Goal: Task Accomplishment & Management: Use online tool/utility

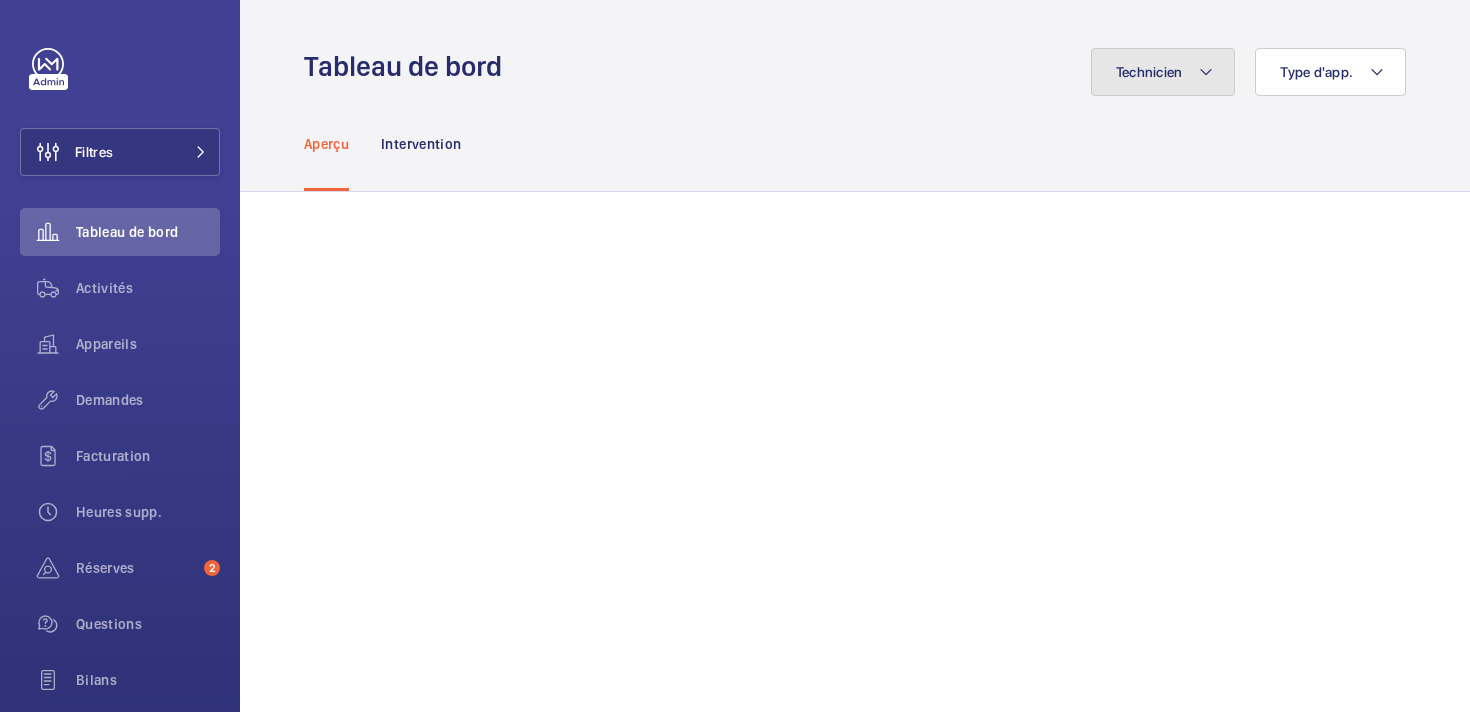
click at [1178, 81] on button "Technicien" at bounding box center [1163, 72] width 145 height 48
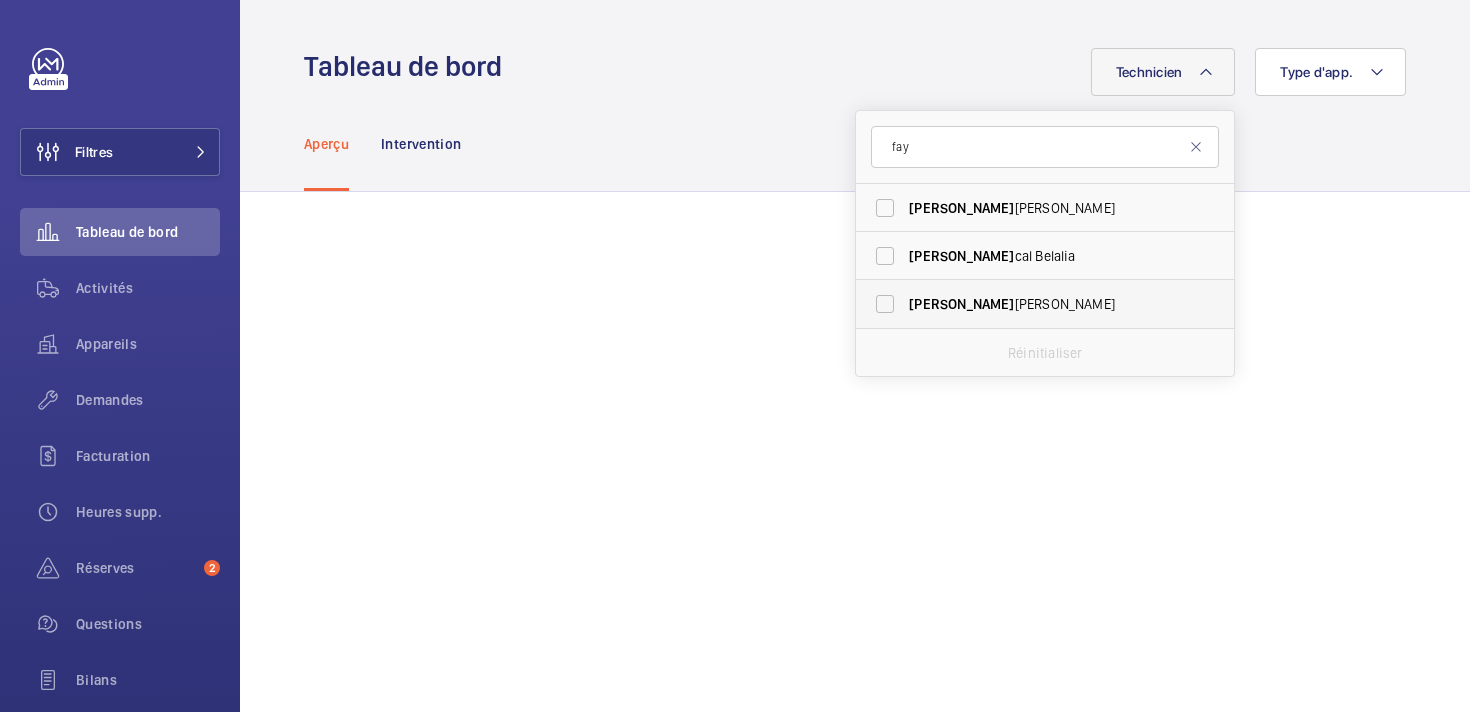
type input "fay"
click at [995, 310] on span "[PERSON_NAME]" at bounding box center [1046, 304] width 275 height 20
click at [905, 310] on input "[PERSON_NAME]" at bounding box center [885, 304] width 40 height 40
click at [890, 305] on input "[PERSON_NAME]" at bounding box center [885, 304] width 40 height 40
checkbox input "false"
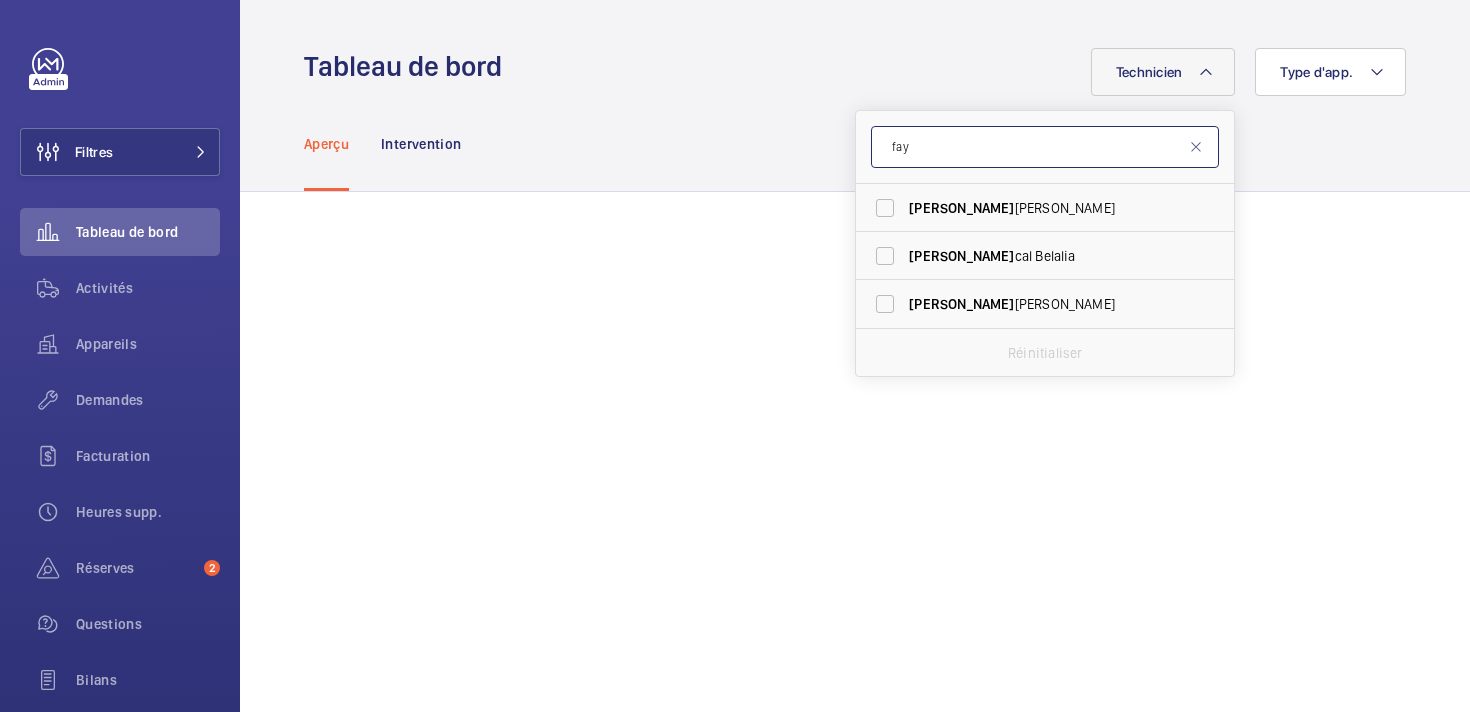
drag, startPoint x: 922, startPoint y: 151, endPoint x: 874, endPoint y: 145, distance: 48.4
click at [874, 145] on input "fay" at bounding box center [1045, 147] width 348 height 42
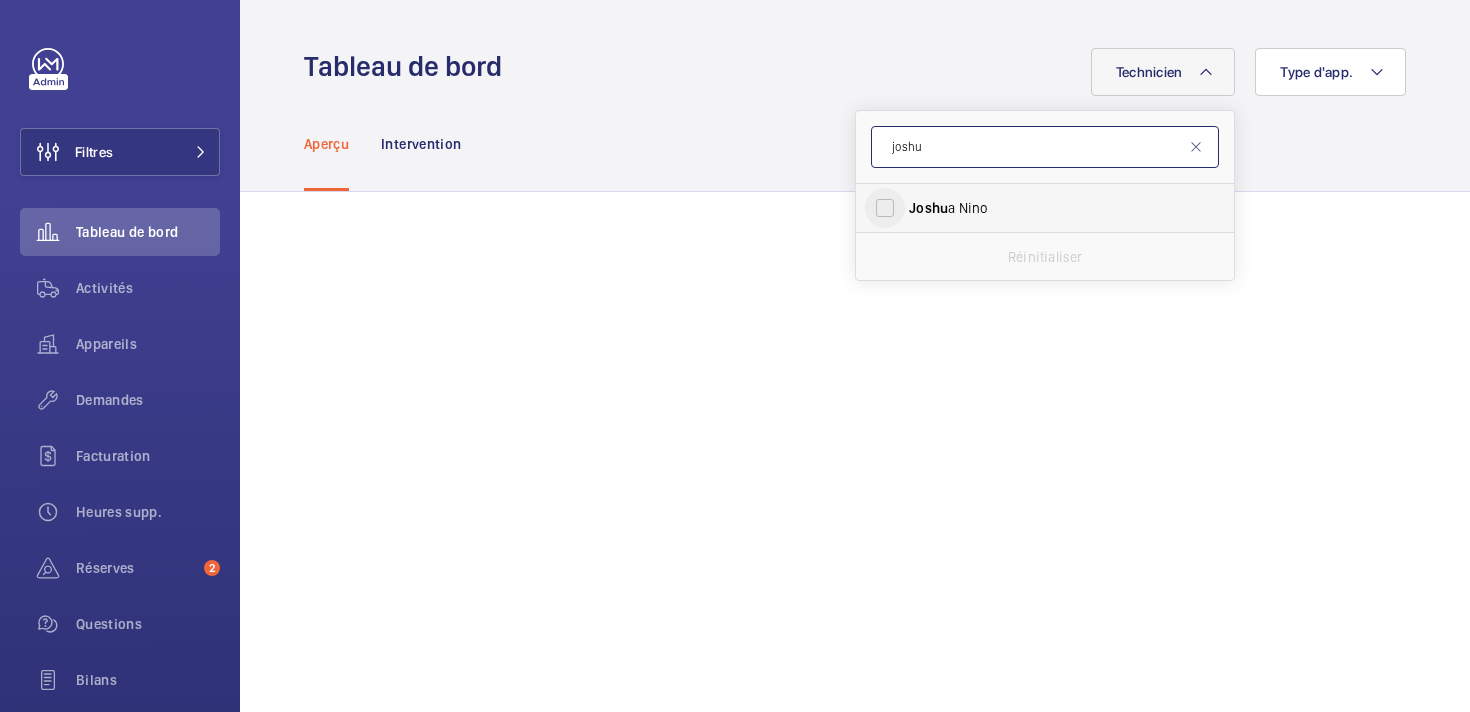
type input "joshu"
click at [888, 206] on input "[PERSON_NAME] a [PERSON_NAME]" at bounding box center [885, 208] width 40 height 40
checkbox input "true"
click at [711, 115] on div "Aperçu Intervention" at bounding box center [855, 143] width 1102 height 95
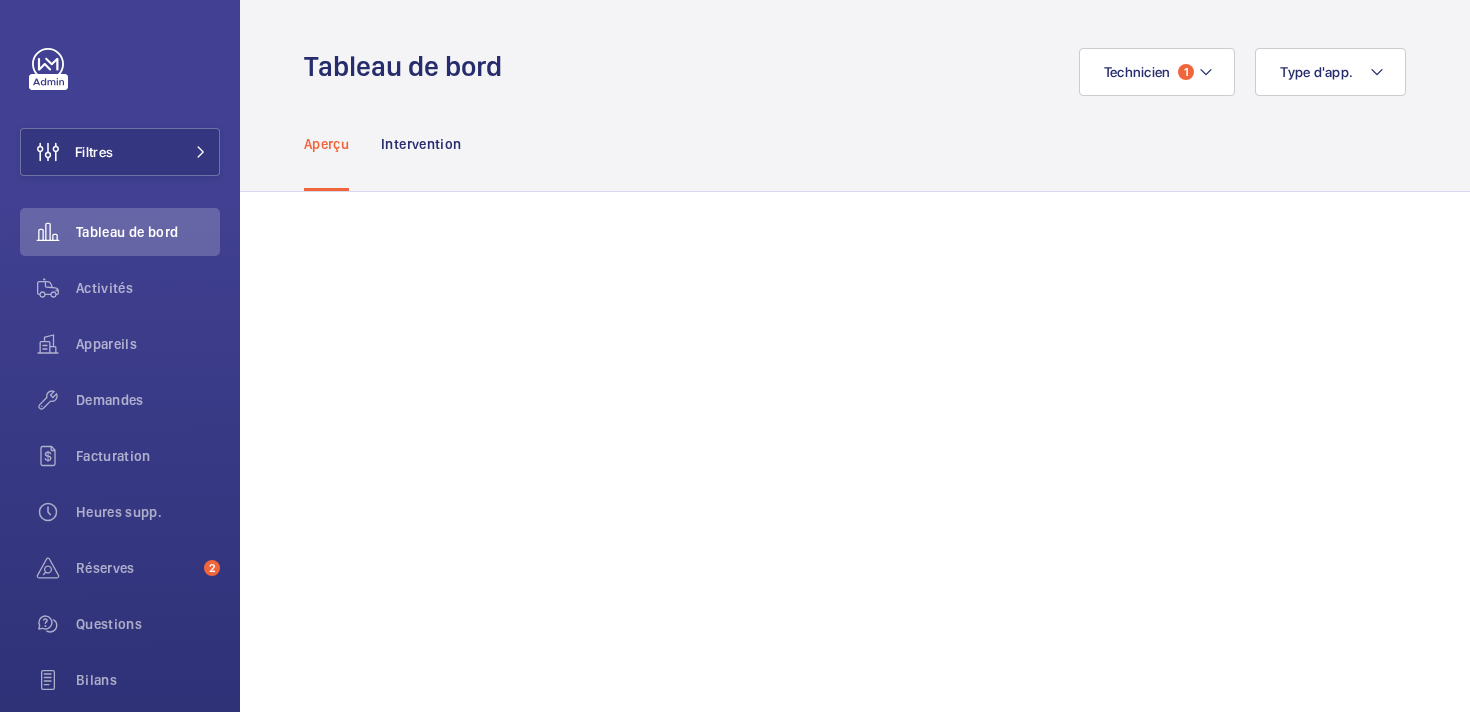
click at [696, 140] on div "Aperçu Intervention" at bounding box center [855, 143] width 1102 height 95
click at [94, 294] on span "Activités" at bounding box center [148, 288] width 144 height 20
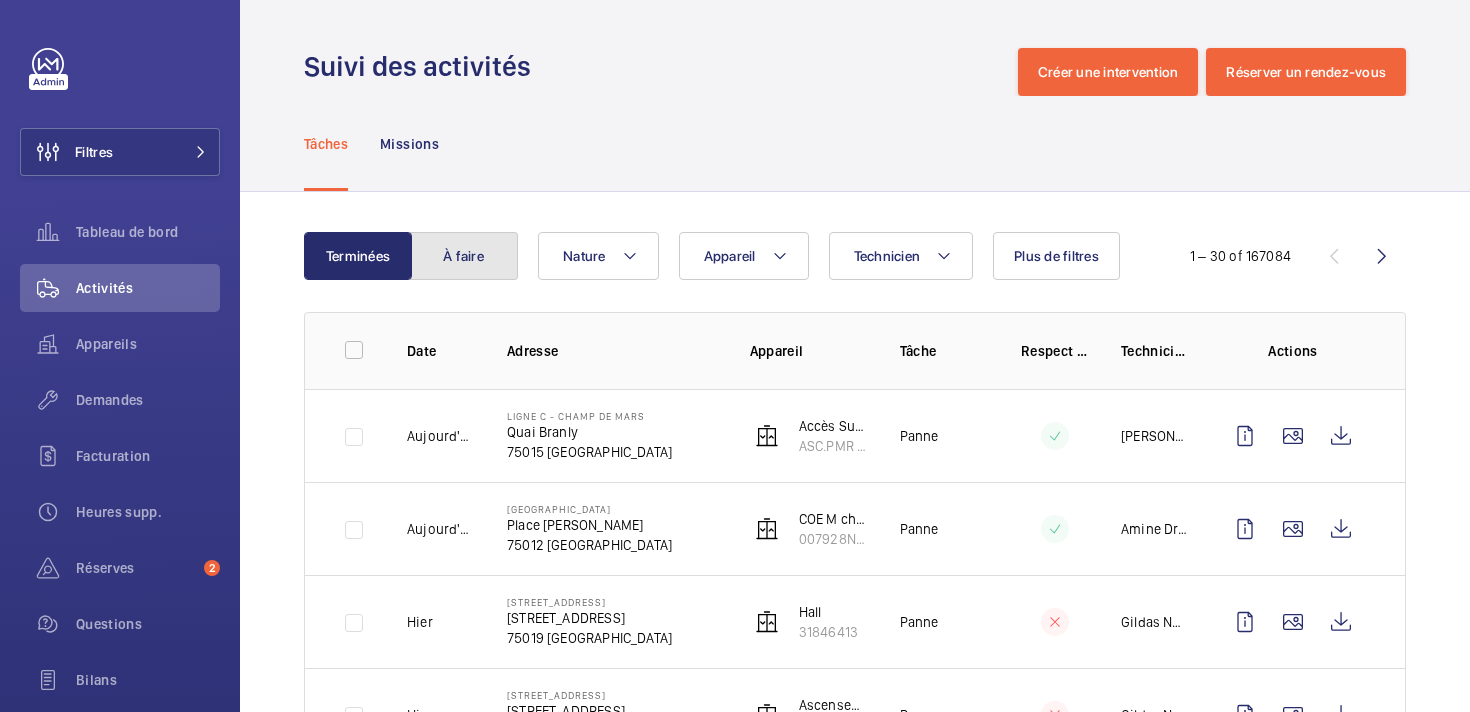
click at [463, 260] on button "À faire" at bounding box center [464, 256] width 108 height 48
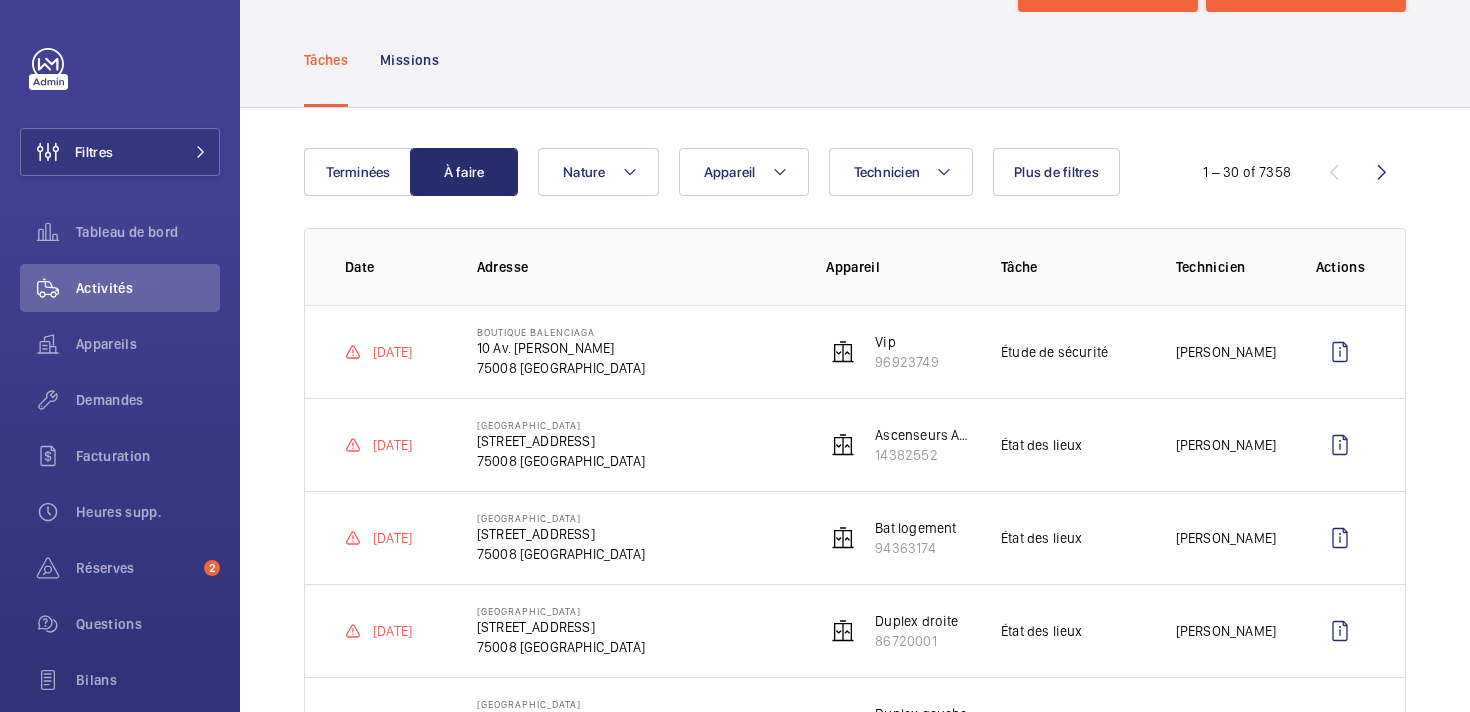
scroll to position [87, 0]
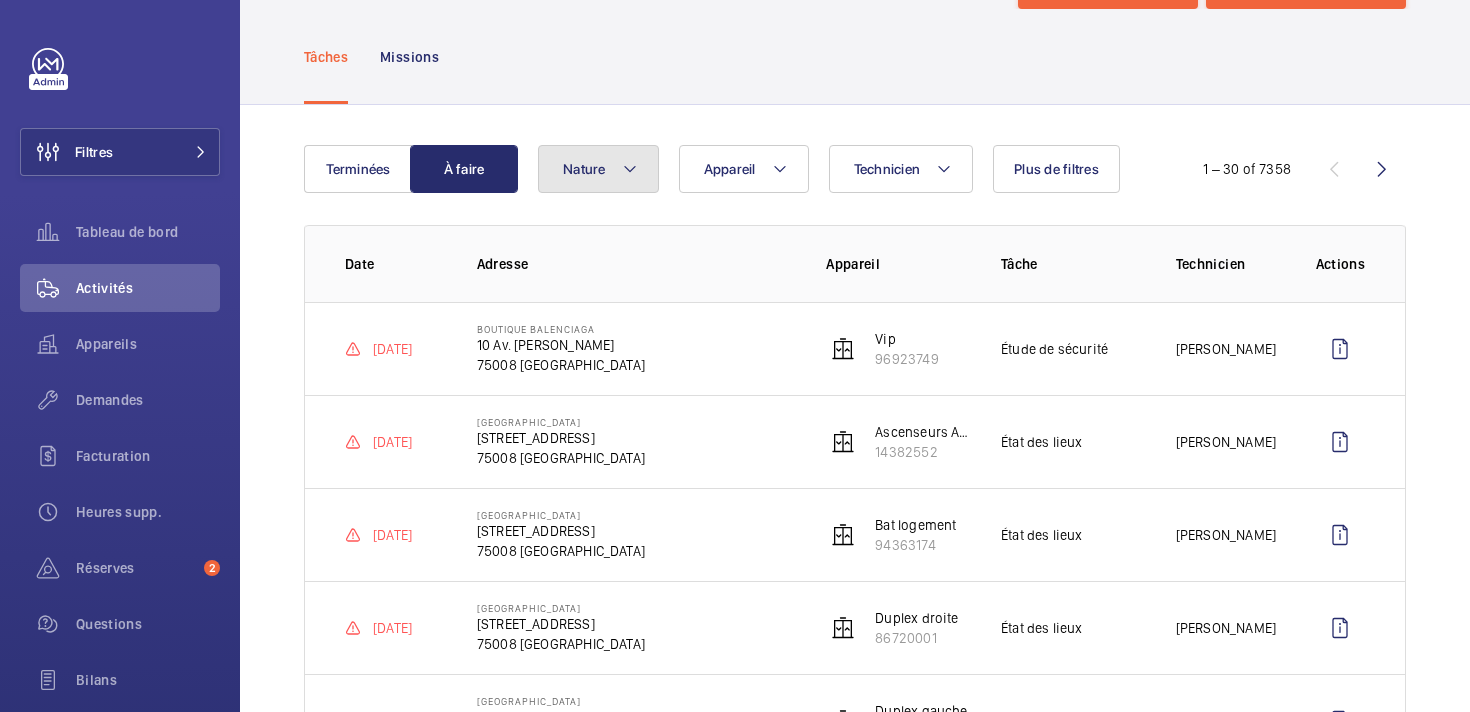
click at [616, 167] on button "Nature" at bounding box center [598, 169] width 121 height 48
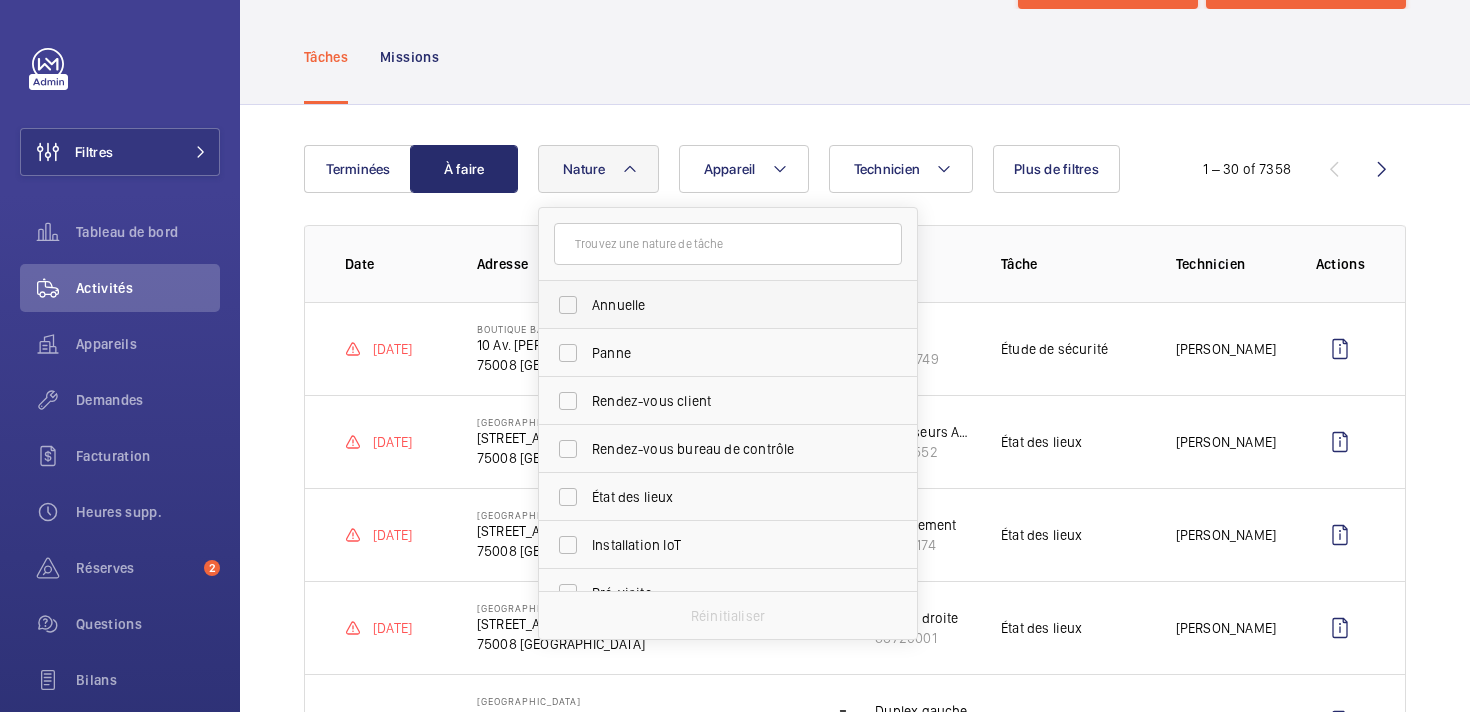
type input "e"
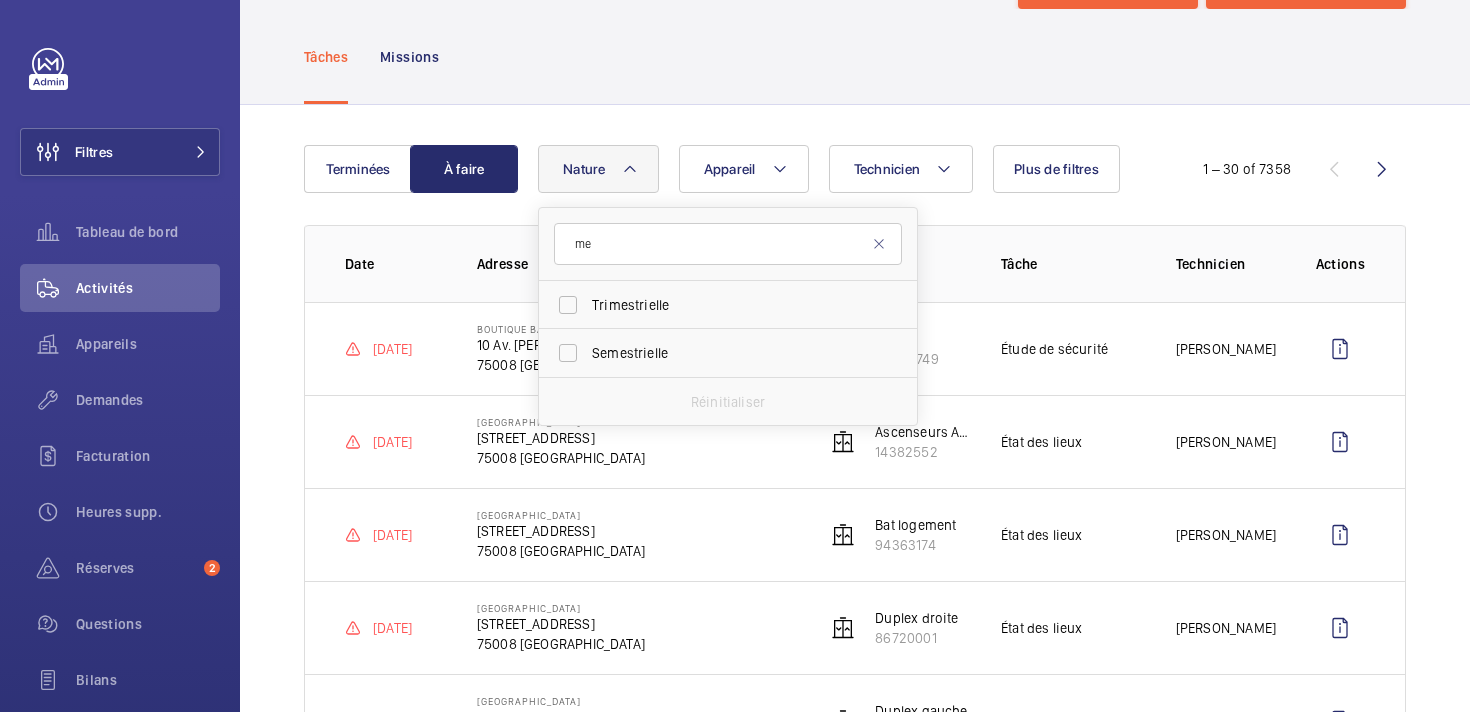
type input "m"
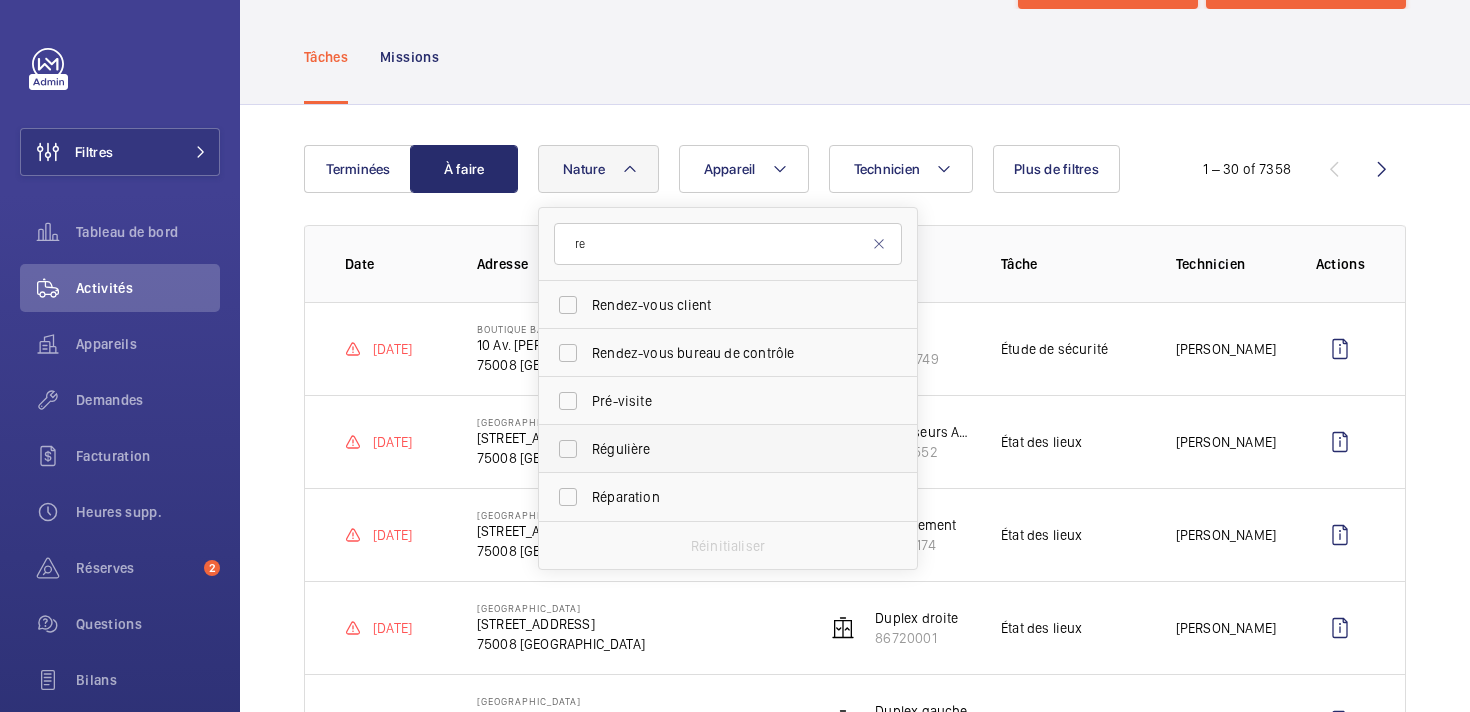
type input "re"
click at [612, 453] on span "Régulière" at bounding box center [729, 449] width 275 height 20
click at [588, 453] on input "Régulière" at bounding box center [568, 449] width 40 height 40
checkbox input "true"
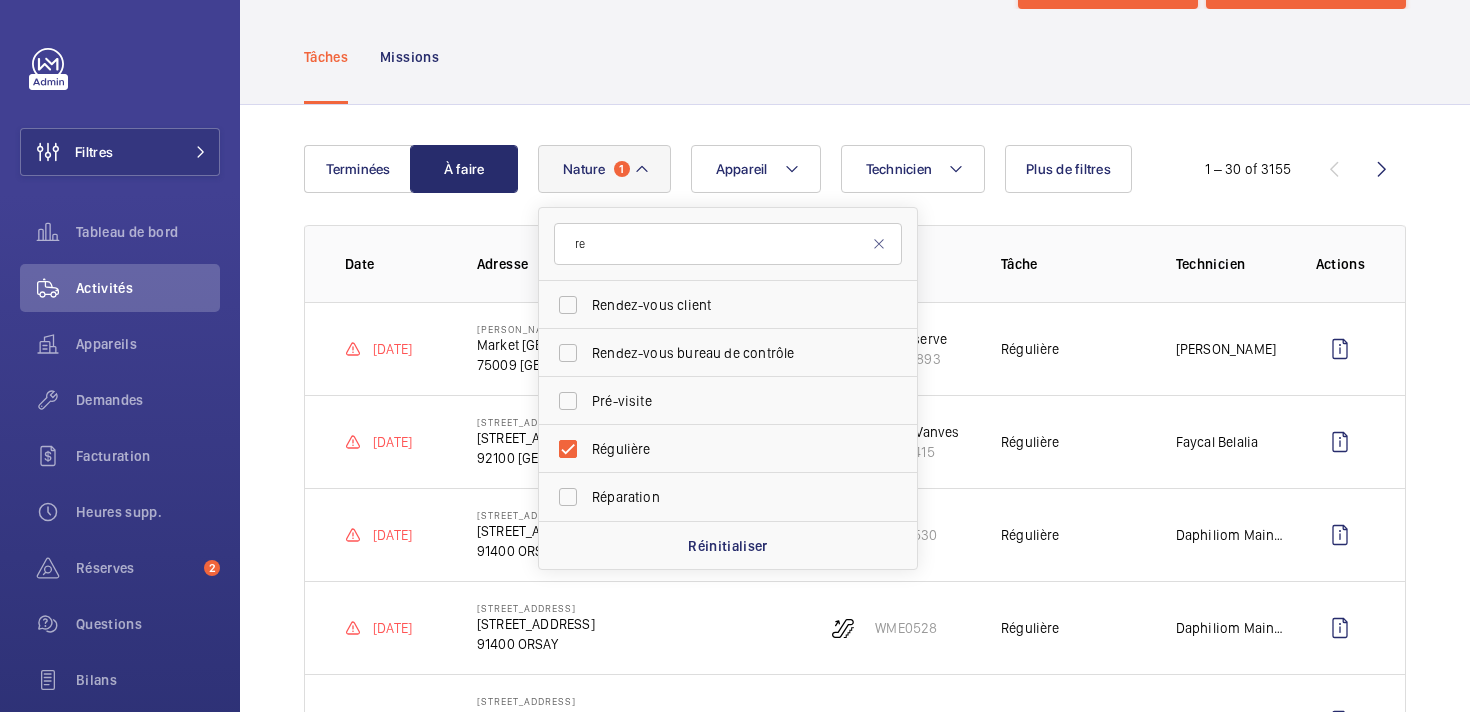
click at [743, 94] on div "Tâches Missions" at bounding box center [855, 56] width 1102 height 95
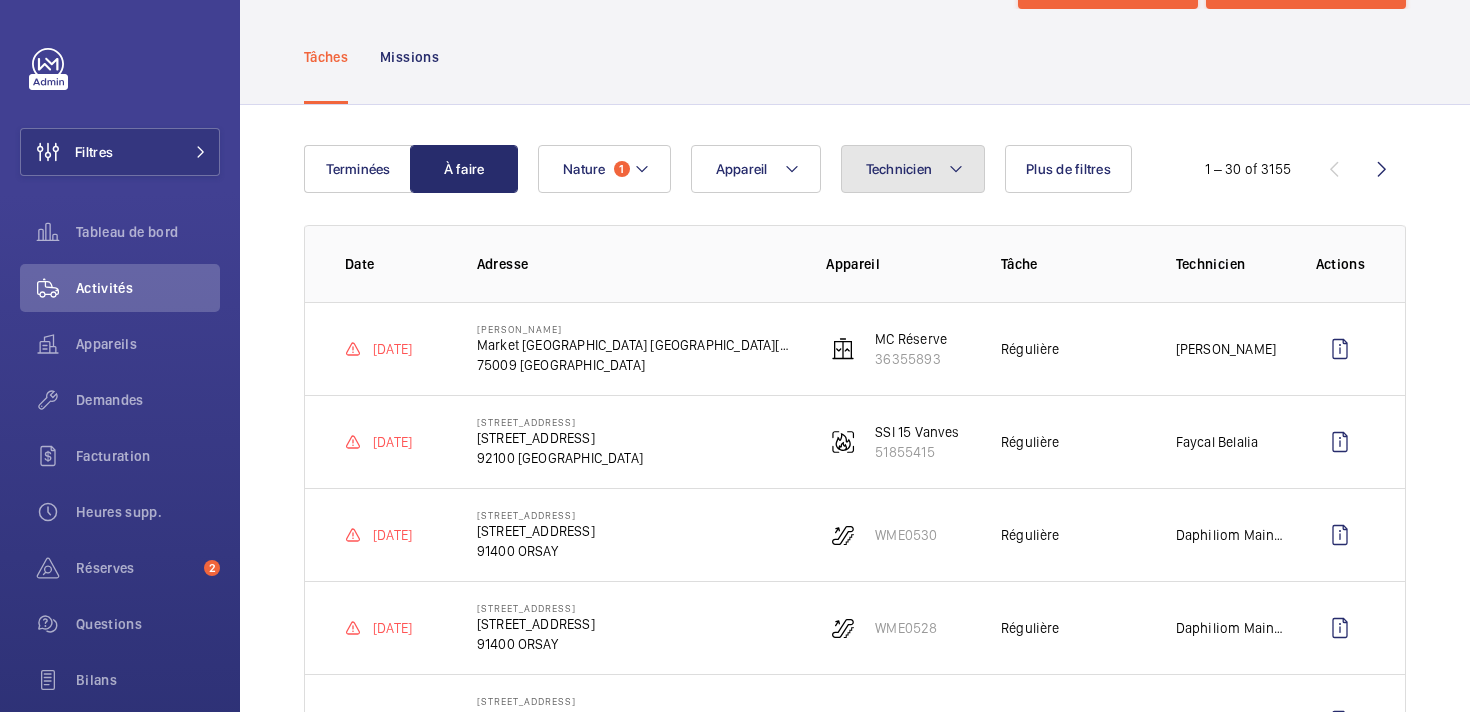
click at [894, 178] on button "Technicien" at bounding box center [913, 169] width 145 height 48
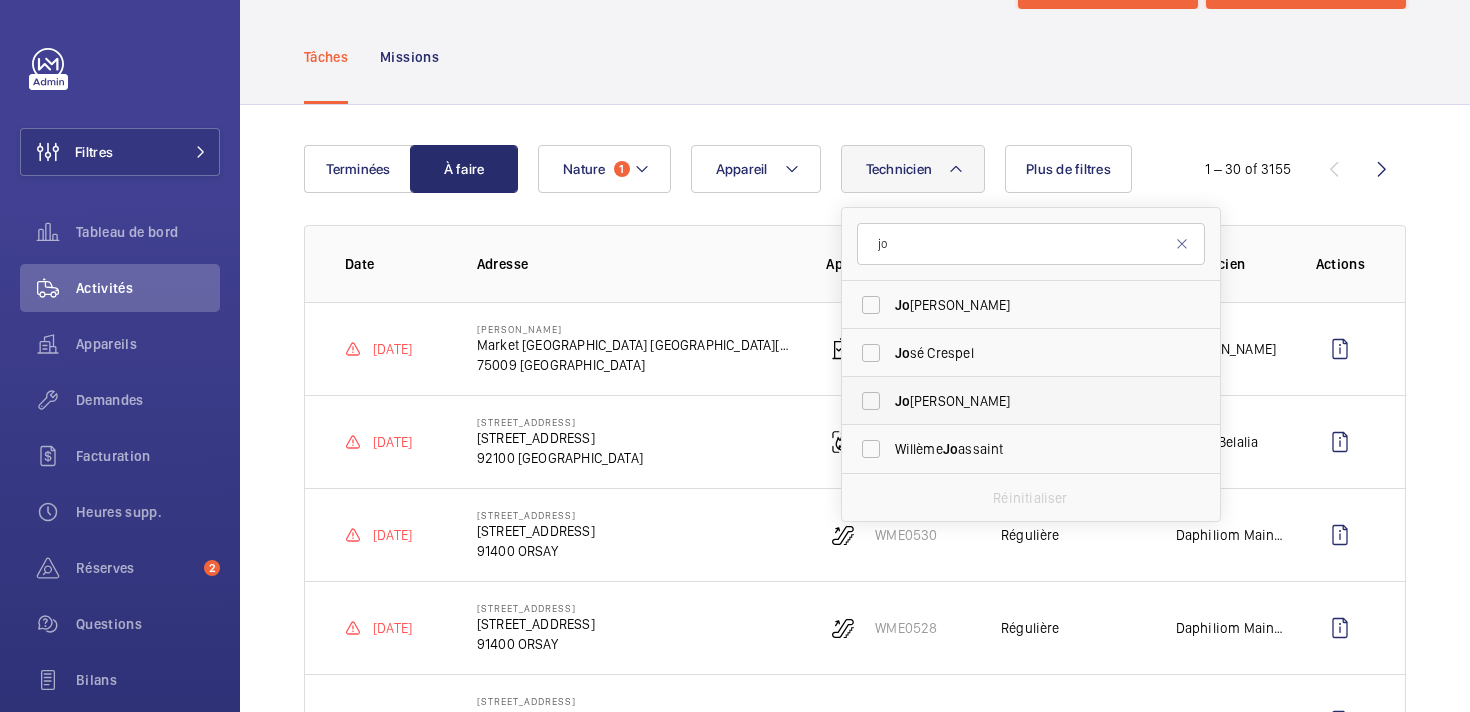
type input "jo"
click at [924, 406] on span "[PERSON_NAME]" at bounding box center [1032, 401] width 275 height 20
click at [891, 406] on input "[PERSON_NAME]" at bounding box center [871, 401] width 40 height 40
checkbox input "true"
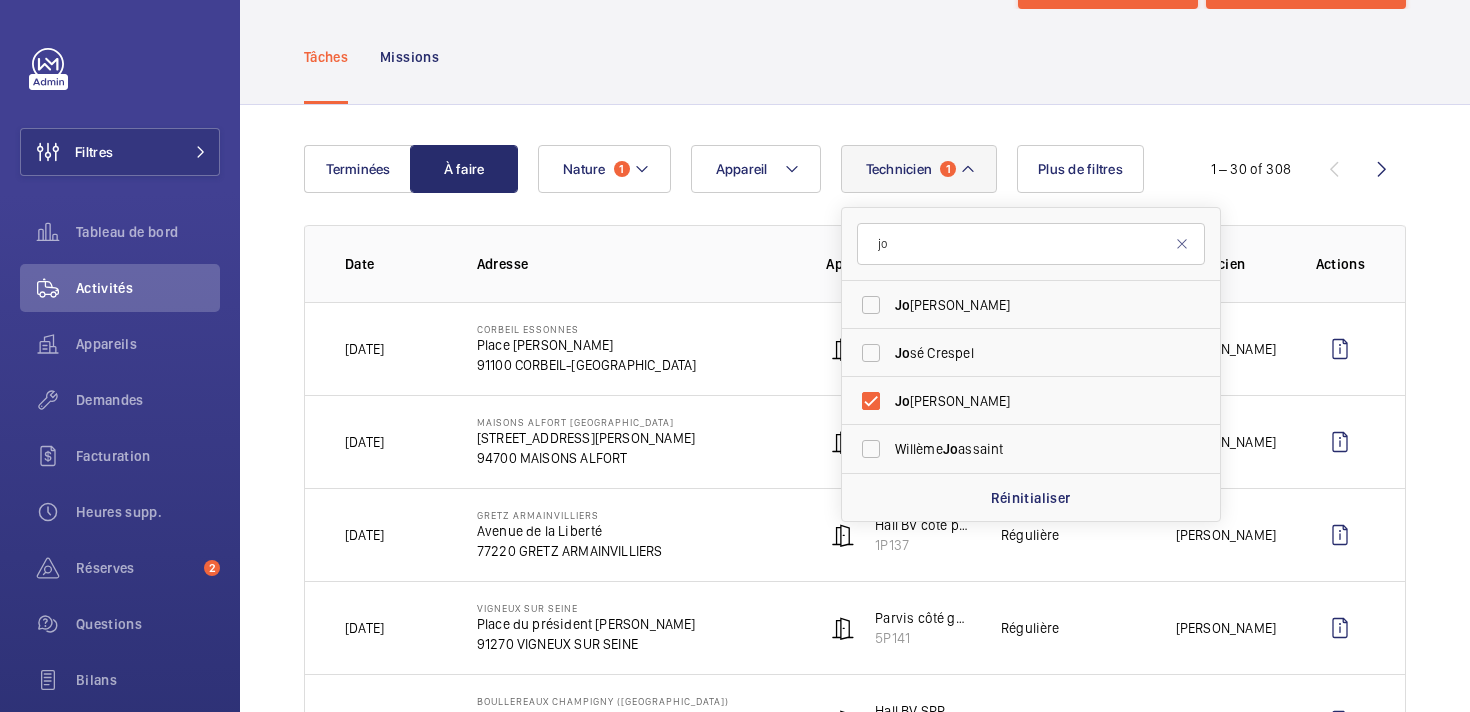
click at [969, 96] on div "Tâches Missions" at bounding box center [855, 56] width 1102 height 95
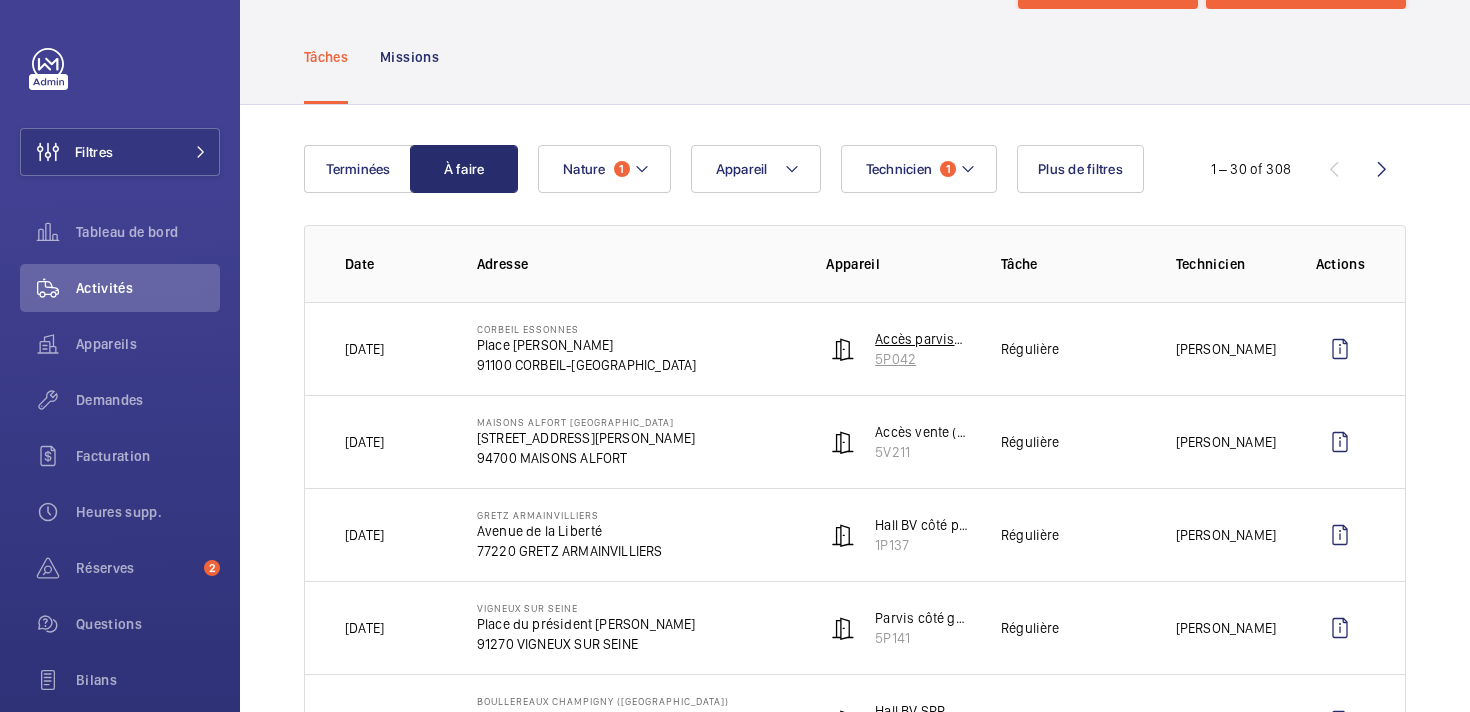
drag, startPoint x: 958, startPoint y: 383, endPoint x: 877, endPoint y: 366, distance: 82.7
click at [877, 366] on td "Accès parvis<>bureaux Staff 5P042" at bounding box center [881, 348] width 175 height 93
copy p "5P042"
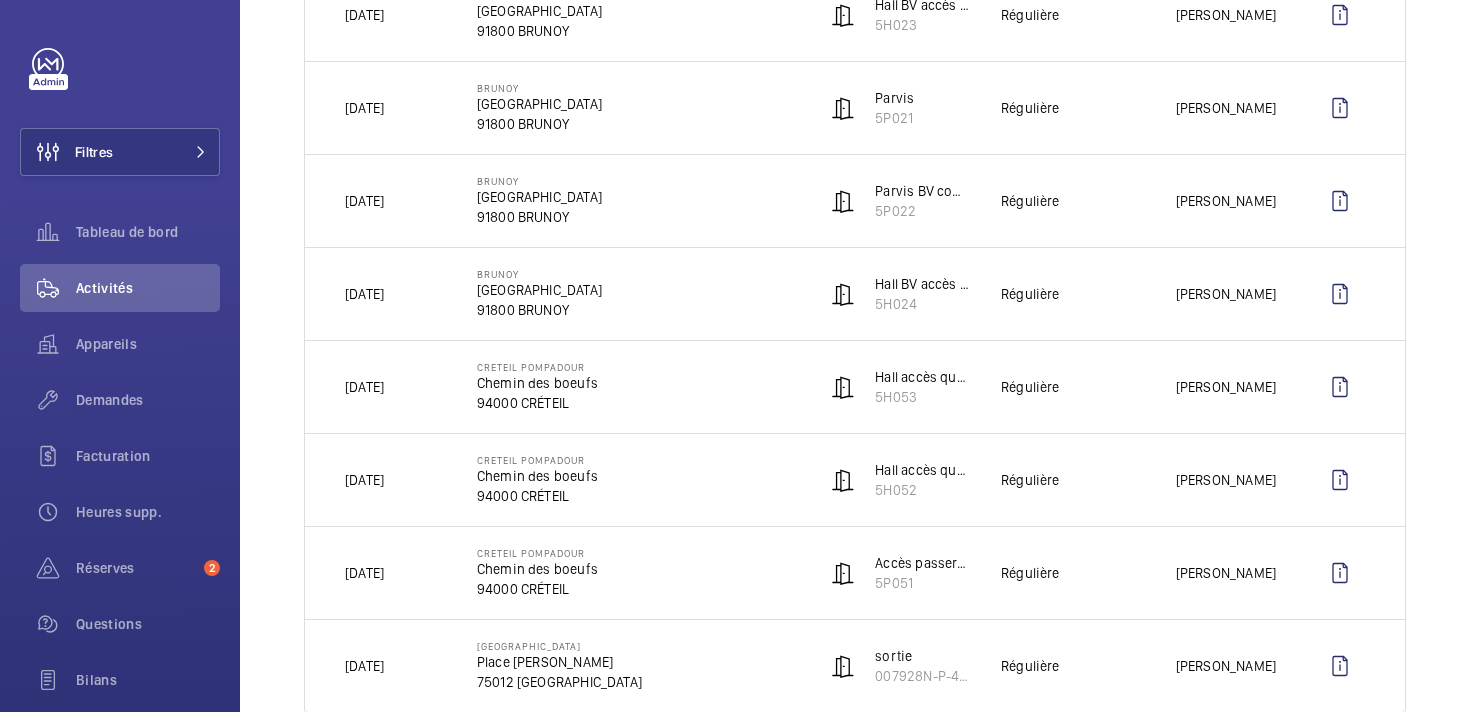
scroll to position [2515, 0]
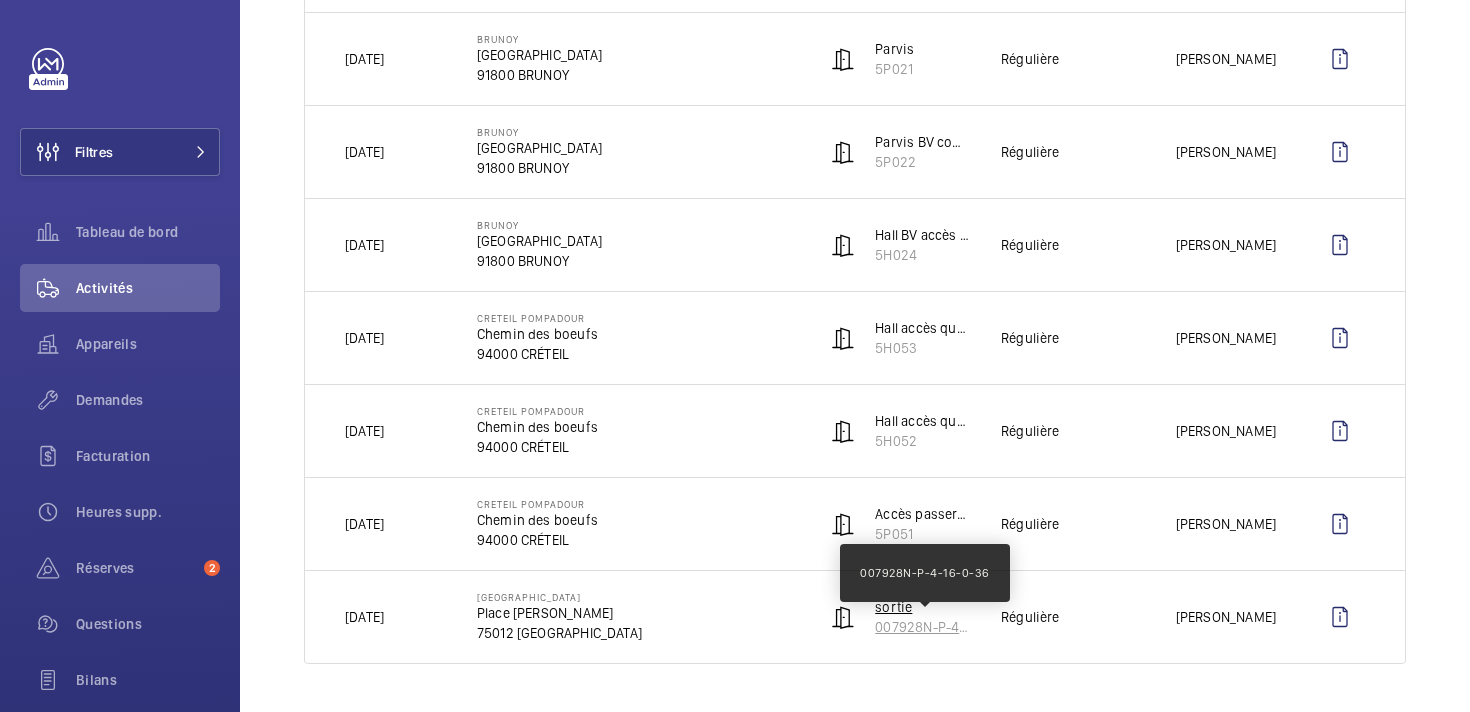
click at [930, 630] on p "007928N-P-4-16-0-36" at bounding box center [922, 627] width 94 height 20
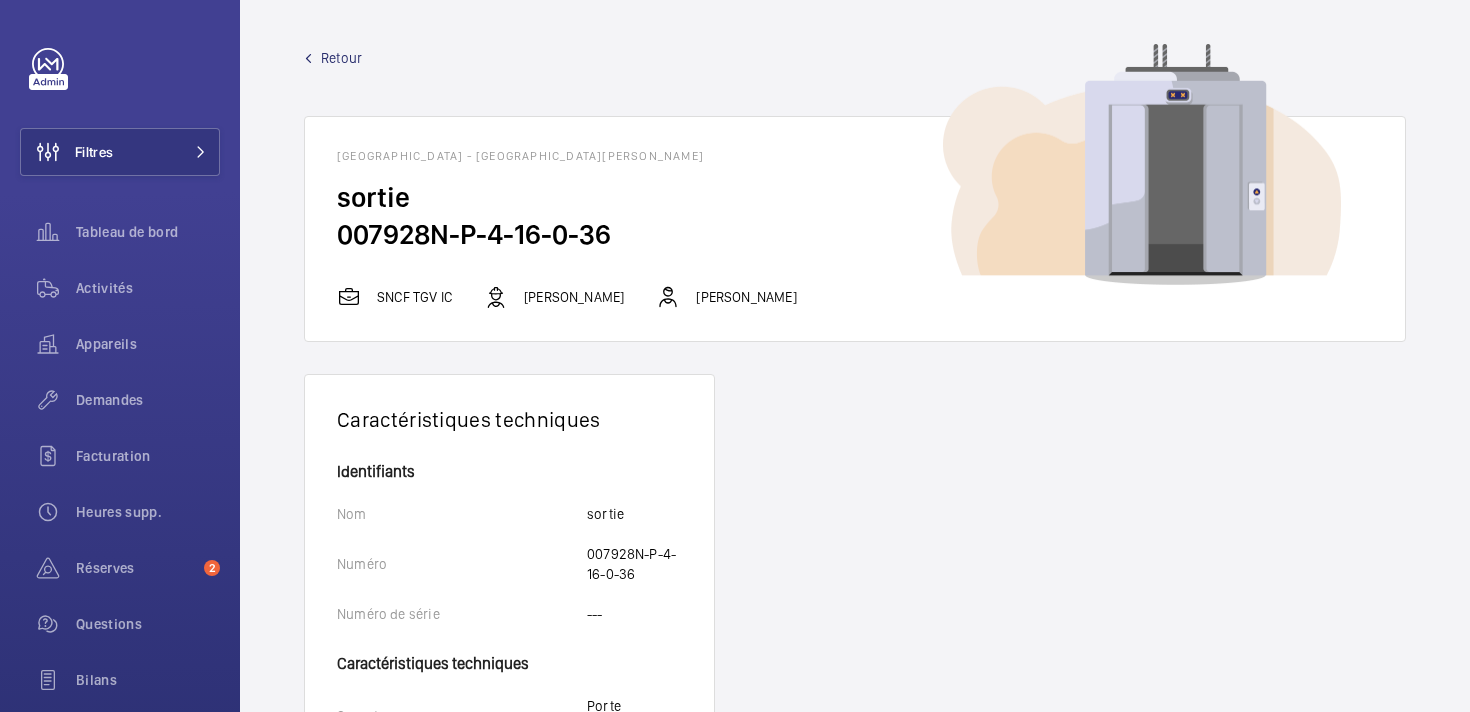
drag, startPoint x: 620, startPoint y: 235, endPoint x: 331, endPoint y: 238, distance: 288.9
click at [331, 238] on wm-front-card-body "sortie 007928N-P-4-16-0-36" at bounding box center [855, 232] width 1100 height 106
copy h2 "007928N-P-4-16-0-36"
